Goal: Task Accomplishment & Management: Use online tool/utility

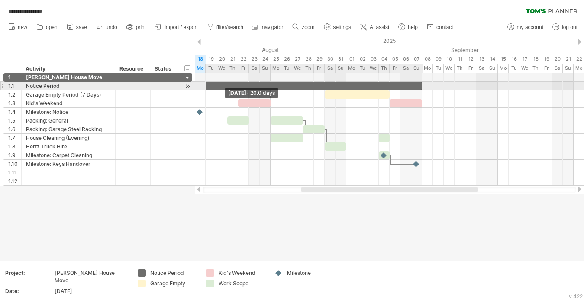
drag, startPoint x: 195, startPoint y: 86, endPoint x: 204, endPoint y: 86, distance: 8.2
click at [204, 86] on div "[DATE] - 1.0 days [DATE] - 20.0 days" at bounding box center [389, 129] width 389 height 113
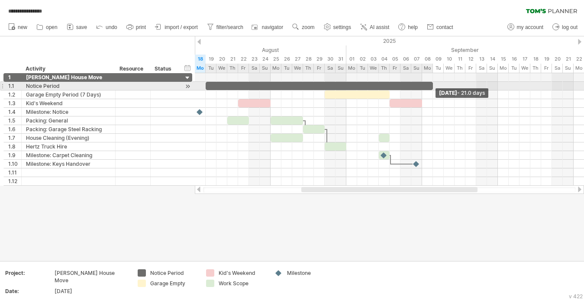
drag, startPoint x: 423, startPoint y: 85, endPoint x: 431, endPoint y: 84, distance: 8.7
click at [431, 84] on span at bounding box center [432, 86] width 3 height 8
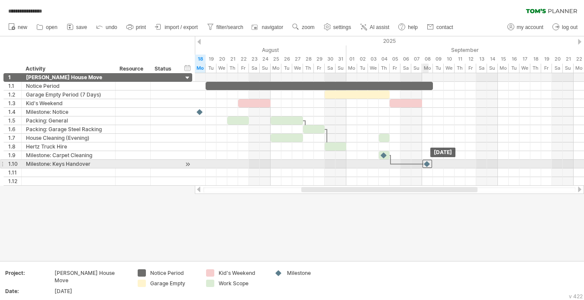
drag, startPoint x: 418, startPoint y: 165, endPoint x: 426, endPoint y: 164, distance: 8.8
click at [426, 164] on div at bounding box center [428, 164] width 10 height 8
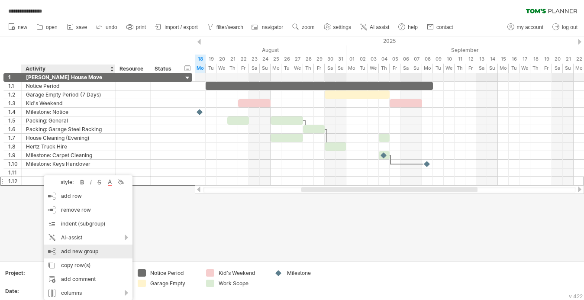
click at [93, 253] on div "add new group" at bounding box center [88, 252] width 88 height 14
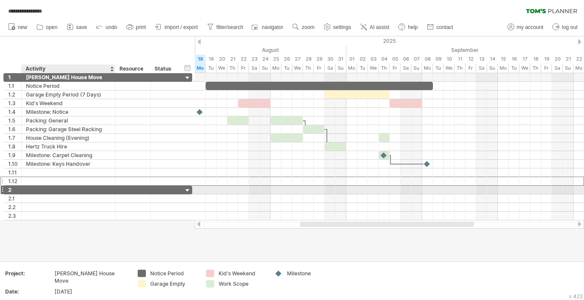
click at [72, 190] on div at bounding box center [68, 190] width 85 height 8
click at [72, 190] on input "text" at bounding box center [68, 190] width 85 height 8
type input "*"
type input "**********"
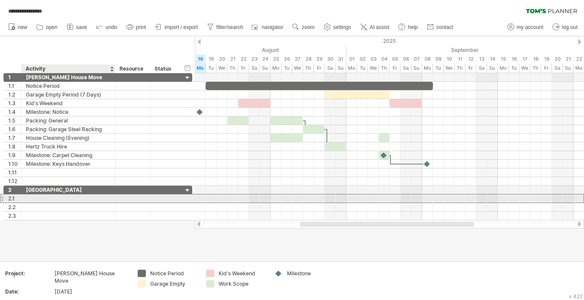
click at [73, 200] on div at bounding box center [68, 199] width 85 height 8
type input "**********"
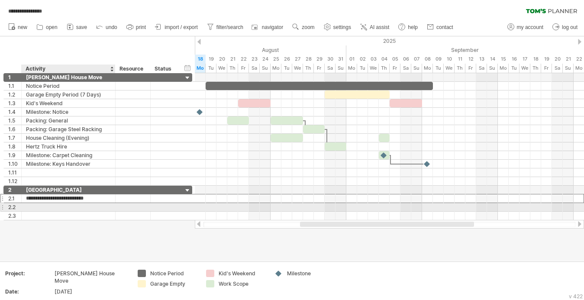
click at [90, 207] on div at bounding box center [68, 207] width 85 height 8
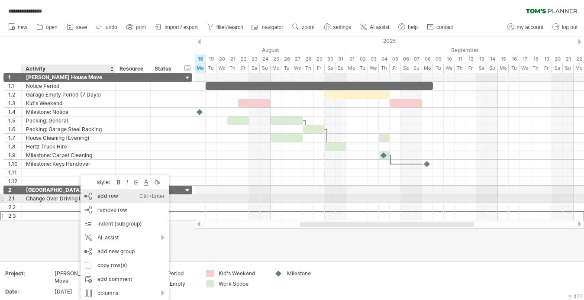
click at [123, 199] on div "add row Ctrl+Enter Cmd+Enter" at bounding box center [125, 196] width 88 height 14
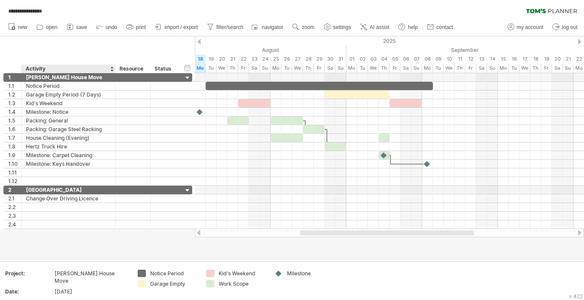
click at [102, 244] on div at bounding box center [292, 148] width 584 height 225
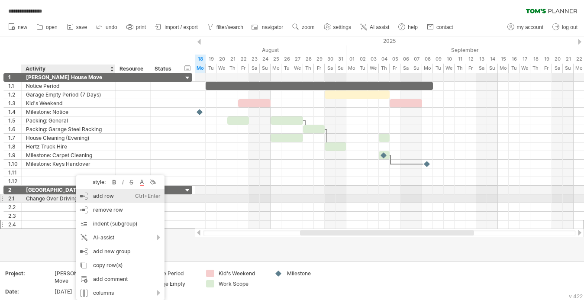
click at [97, 196] on div "add row Ctrl+Enter Cmd+Enter" at bounding box center [120, 196] width 88 height 14
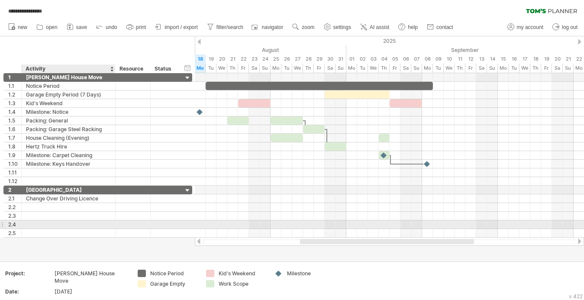
click at [90, 222] on div at bounding box center [68, 225] width 85 height 8
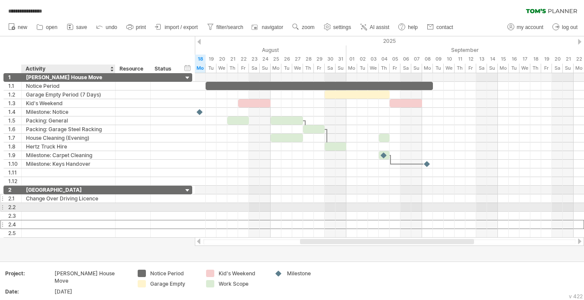
click at [95, 198] on div "Change Over Driving Licence" at bounding box center [68, 199] width 85 height 8
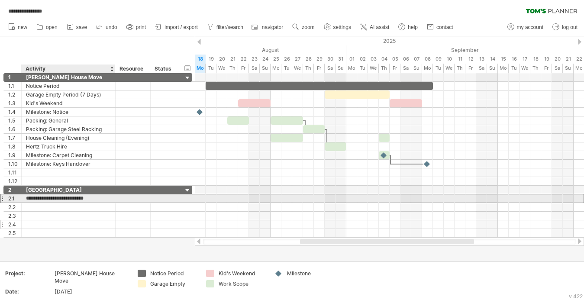
click at [120, 223] on div at bounding box center [133, 225] width 26 height 8
